Goal: Complete application form

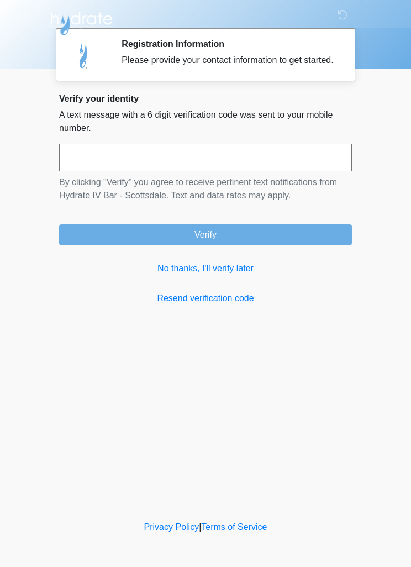
click at [207, 169] on input "text" at bounding box center [205, 158] width 293 height 28
type input "******"
click at [308, 236] on button "Verify" at bounding box center [205, 234] width 293 height 21
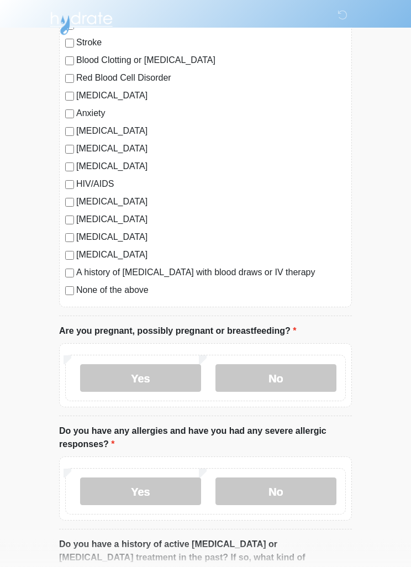
scroll to position [160, 0]
click at [303, 377] on label "No" at bounding box center [275, 377] width 121 height 28
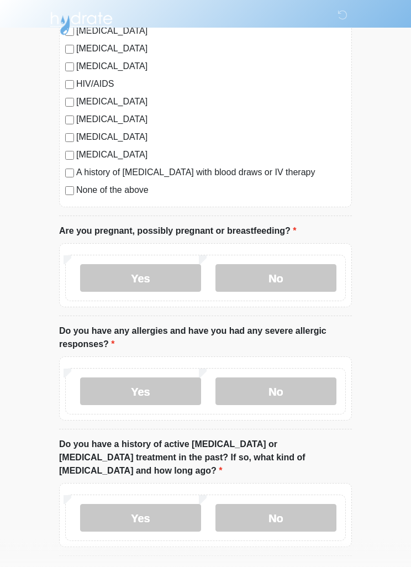
scroll to position [260, 0]
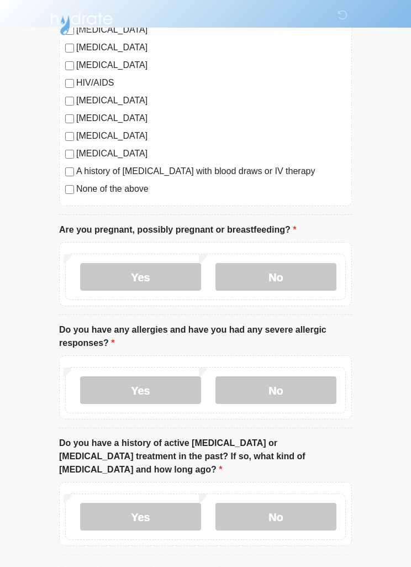
click at [303, 392] on label "No" at bounding box center [275, 390] width 121 height 28
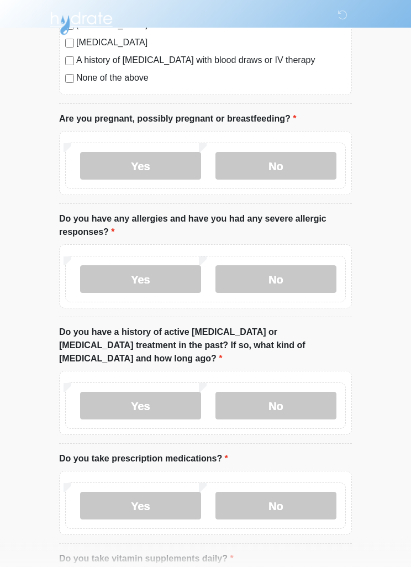
scroll to position [371, 0]
click at [303, 392] on label "No" at bounding box center [275, 406] width 121 height 28
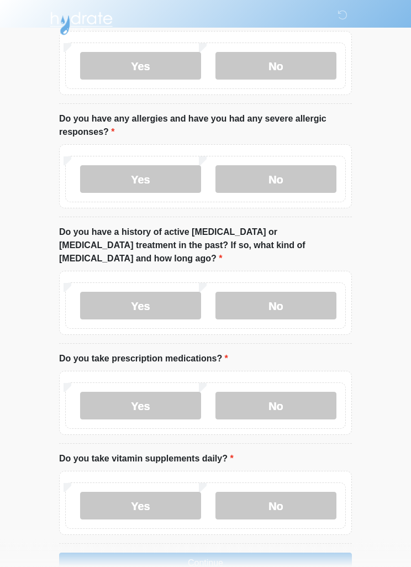
scroll to position [487, 0]
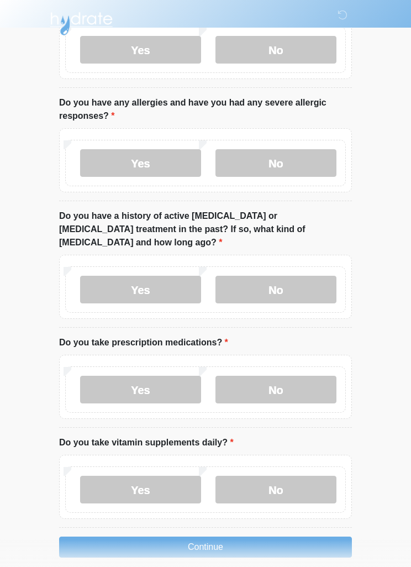
click at [304, 376] on label "No" at bounding box center [275, 390] width 121 height 28
click at [307, 476] on label "No" at bounding box center [275, 490] width 121 height 28
click at [312, 536] on button "Continue" at bounding box center [205, 546] width 293 height 21
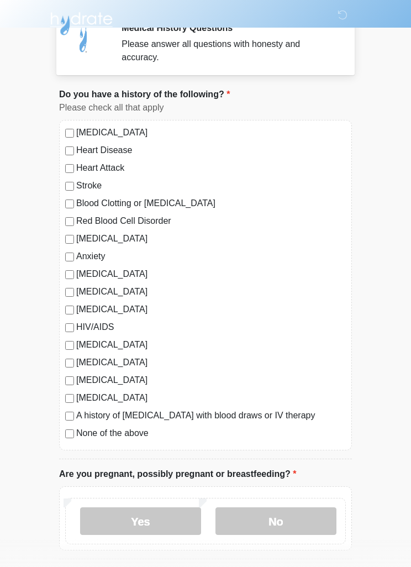
scroll to position [0, 0]
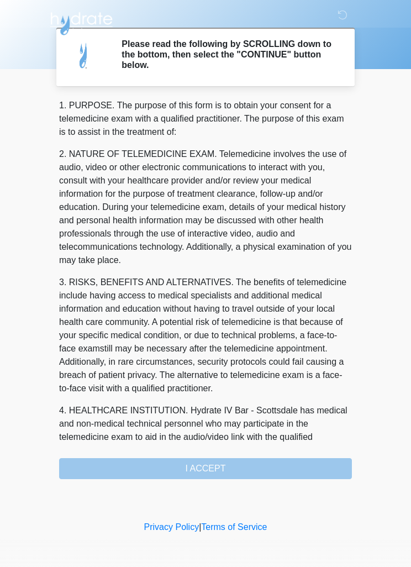
click at [272, 466] on div "1. PURPOSE. The purpose of this form is to obtain your consent for a telemedici…" at bounding box center [205, 289] width 293 height 380
click at [284, 471] on div "1. PURPOSE. The purpose of this form is to obtain your consent for a telemedici…" at bounding box center [205, 289] width 293 height 380
click at [236, 468] on div "1. PURPOSE. The purpose of this form is to obtain your consent for a telemedici…" at bounding box center [205, 289] width 293 height 380
click at [229, 466] on div "1. PURPOSE. The purpose of this form is to obtain your consent for a telemedici…" at bounding box center [205, 289] width 293 height 380
click at [266, 250] on p "2. NATURE OF TELEMEDICINE EXAM. Telemedicine involves the use of audio, video o…" at bounding box center [205, 206] width 293 height 119
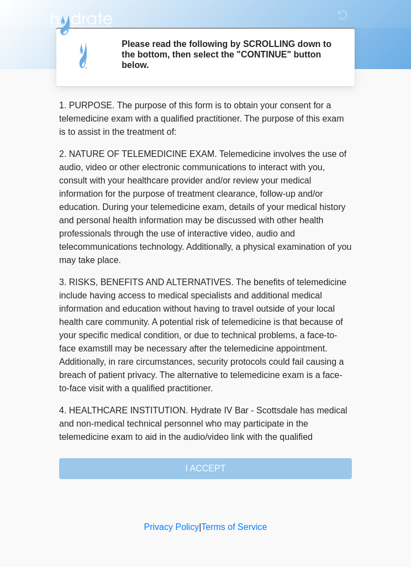
click at [274, 367] on p "3. RISKS, BENEFITS AND ALTERNATIVES. The benefits of telemedicine include havin…" at bounding box center [205, 335] width 293 height 119
click at [266, 405] on p "4. HEALTHCARE INSTITUTION. Hydrate IV Bar - Scottsdale has medical and non-medi…" at bounding box center [205, 430] width 293 height 53
click at [267, 471] on div "1. PURPOSE. The purpose of this form is to obtain your consent for a telemedici…" at bounding box center [205, 289] width 293 height 380
click at [219, 479] on div "‎ ‎ ‎ Please read the following by SCROLLING down to the bottom, then select th…" at bounding box center [205, 259] width 331 height 496
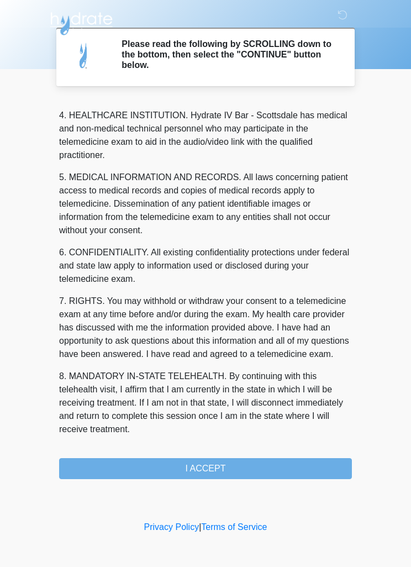
scroll to position [308, 0]
click at [299, 466] on button "I ACCEPT" at bounding box center [205, 468] width 293 height 21
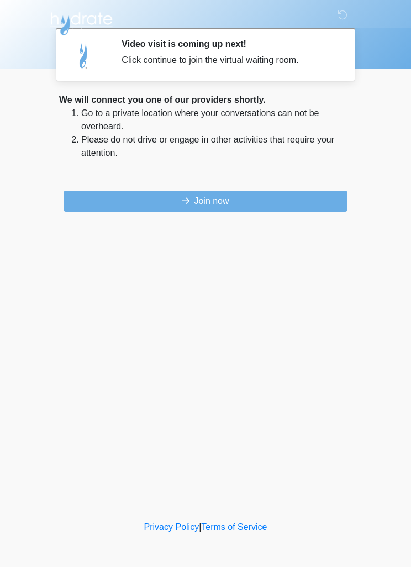
click at [289, 198] on button "Join now" at bounding box center [206, 201] width 284 height 21
